Goal: Transaction & Acquisition: Purchase product/service

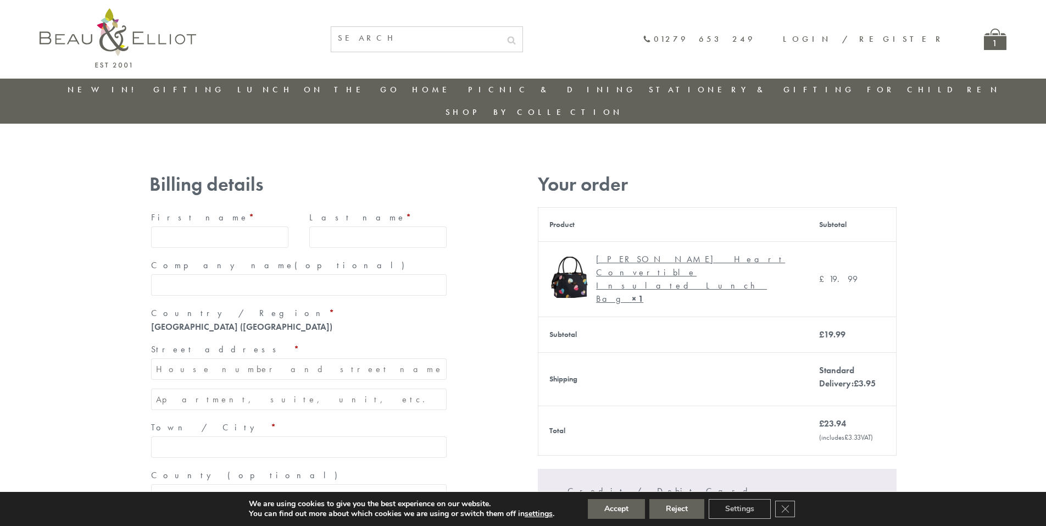
type input "[EMAIL_ADDRESS][DOMAIN_NAME]"
type input "[PERSON_NAME]"
type input "23, [GEOGRAPHIC_DATA], [GEOGRAPHIC_DATA]"
type input "[GEOGRAPHIC_DATA]"
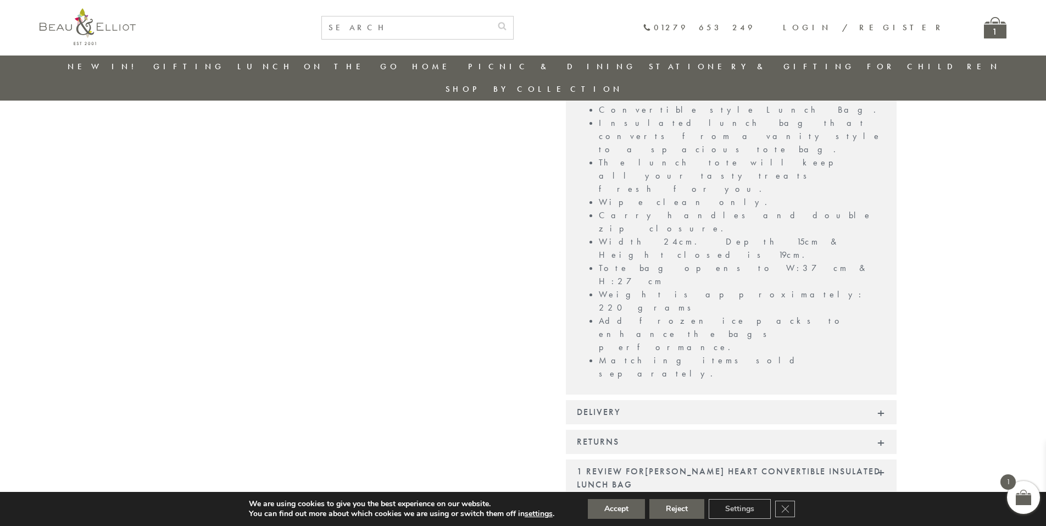
scroll to position [893, 0]
